Goal: Check status

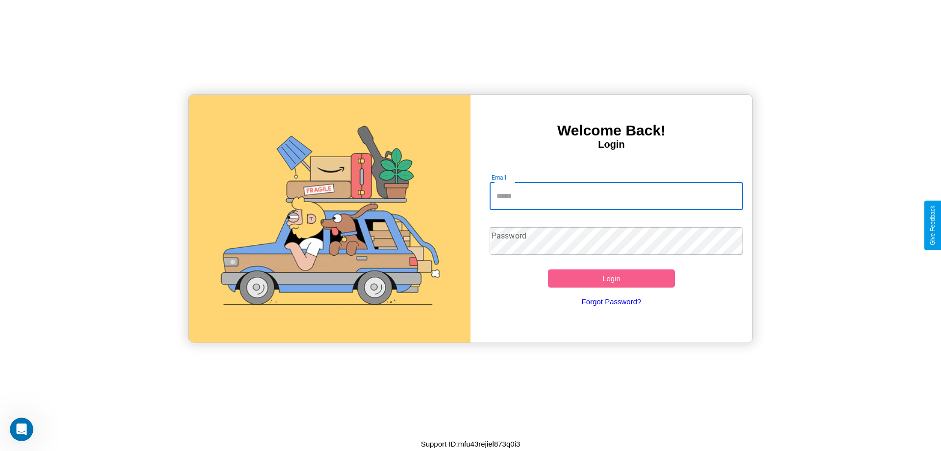
click at [616, 196] on input "Email" at bounding box center [617, 195] width 254 height 27
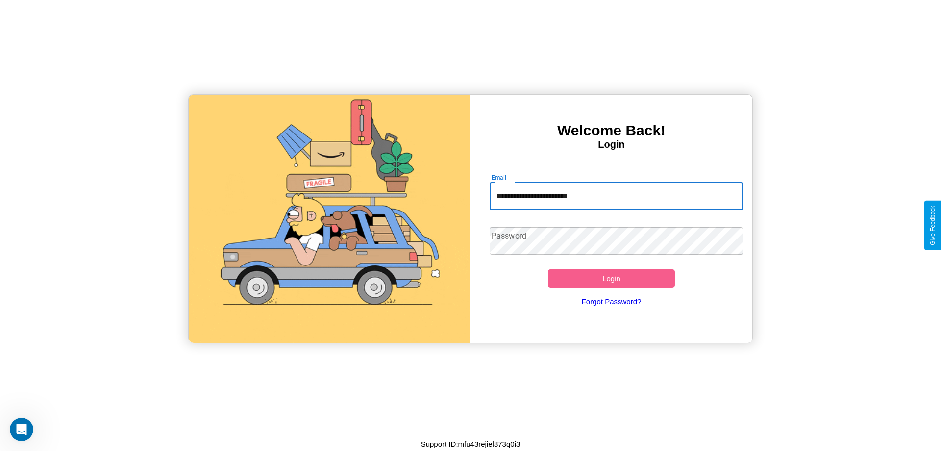
type input "**********"
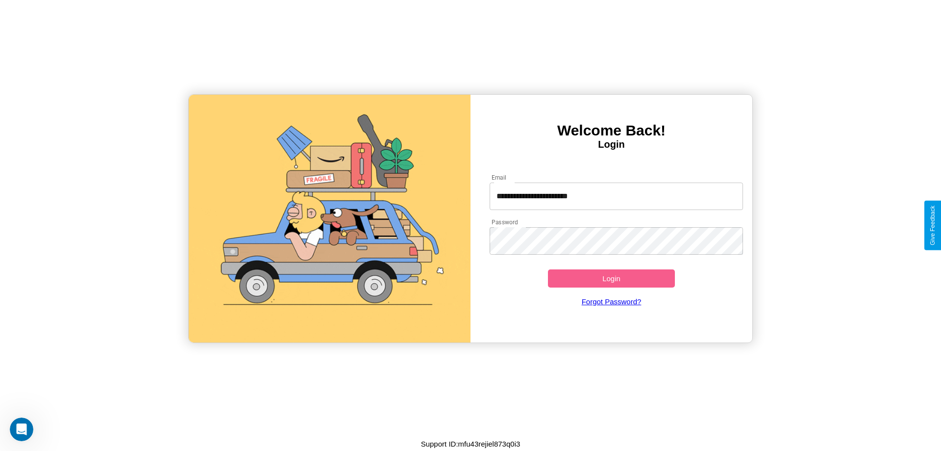
click at [611, 278] on button "Login" at bounding box center [611, 278] width 127 height 18
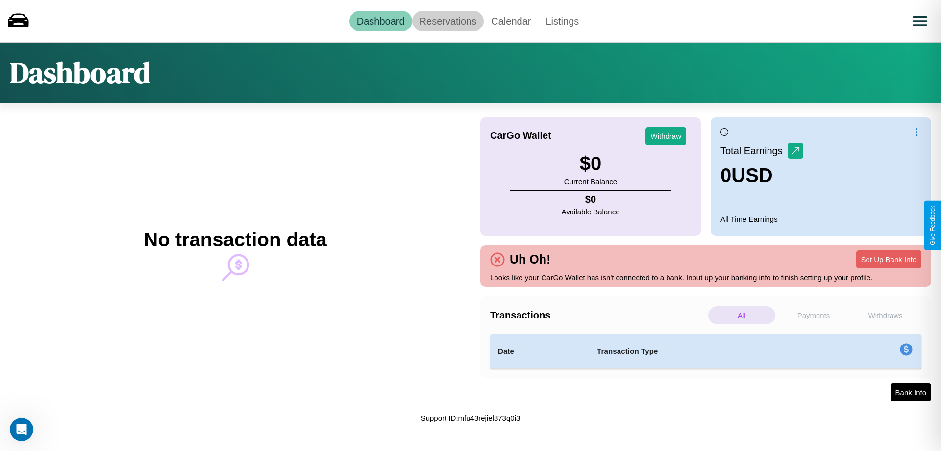
click at [448, 21] on link "Reservations" at bounding box center [448, 21] width 72 height 21
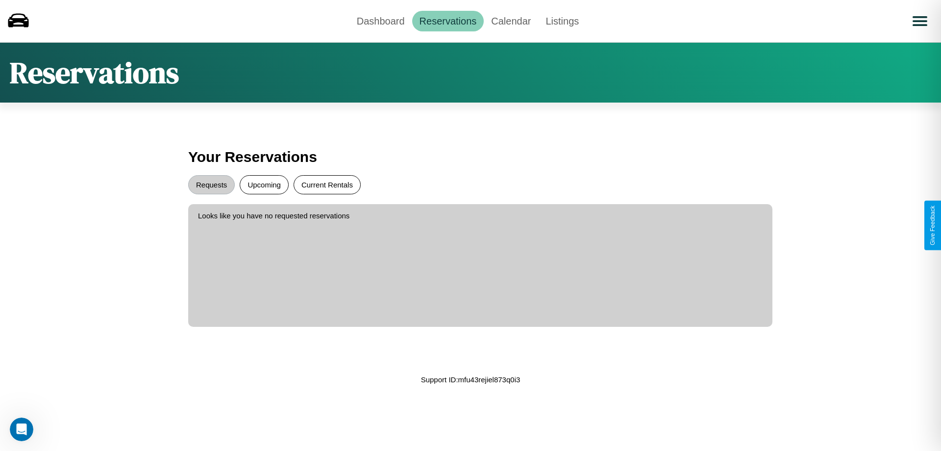
click at [327, 184] on button "Current Rentals" at bounding box center [327, 184] width 67 height 19
click at [211, 184] on button "Requests" at bounding box center [211, 184] width 47 height 19
